Goal: Find specific page/section: Find specific page/section

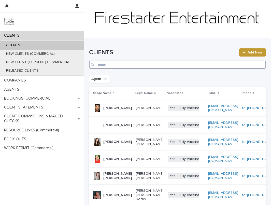
click at [115, 62] on input "Search" at bounding box center [177, 65] width 177 height 8
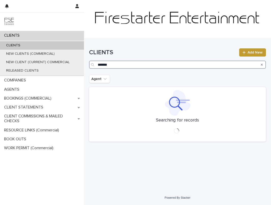
type input "*******"
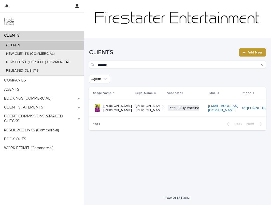
click at [104, 111] on p "[PERSON_NAME] [PERSON_NAME]" at bounding box center [117, 108] width 29 height 9
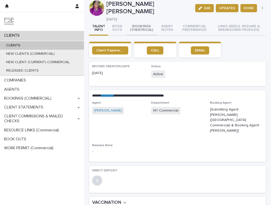
scroll to position [6, 0]
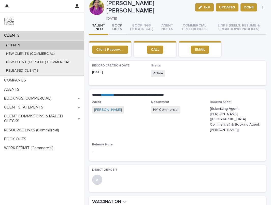
click at [117, 24] on button "BOOK OUTS" at bounding box center [117, 28] width 18 height 14
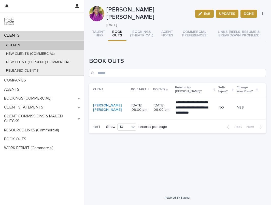
click at [54, 48] on div "CLIENTS" at bounding box center [42, 45] width 84 height 8
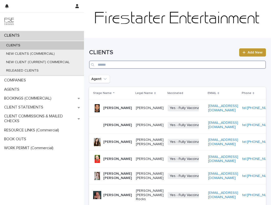
click at [112, 67] on input "Search" at bounding box center [177, 65] width 177 height 8
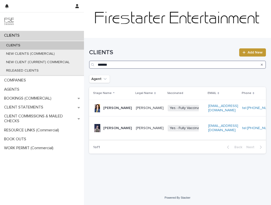
type input "*******"
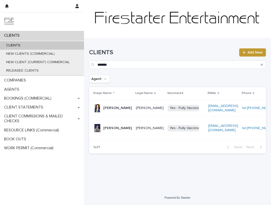
click at [109, 129] on p "[PERSON_NAME]" at bounding box center [117, 128] width 29 height 4
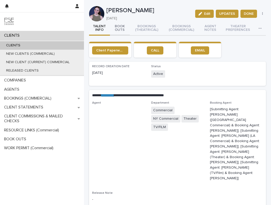
click at [121, 26] on button "BOOK OUTS" at bounding box center [120, 28] width 20 height 14
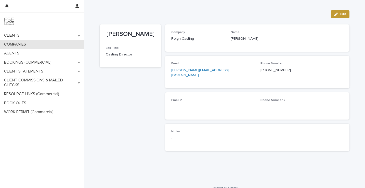
click at [27, 46] on p "COMPANIES" at bounding box center [16, 44] width 28 height 5
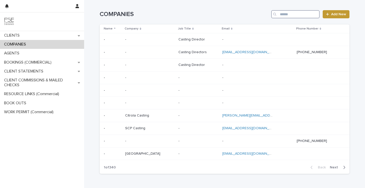
click at [297, 18] on input "Search" at bounding box center [295, 14] width 48 height 8
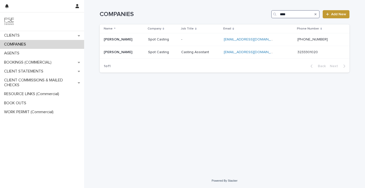
type input "****"
drag, startPoint x: 20, startPoint y: 44, endPoint x: 28, endPoint y: 14, distance: 31.1
click at [20, 44] on p "COMPANIES" at bounding box center [16, 44] width 28 height 5
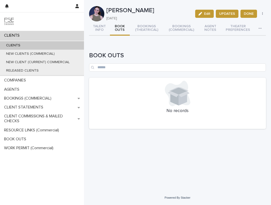
click at [47, 45] on div "CLIENTS" at bounding box center [42, 45] width 84 height 8
